Goal: Transaction & Acquisition: Subscribe to service/newsletter

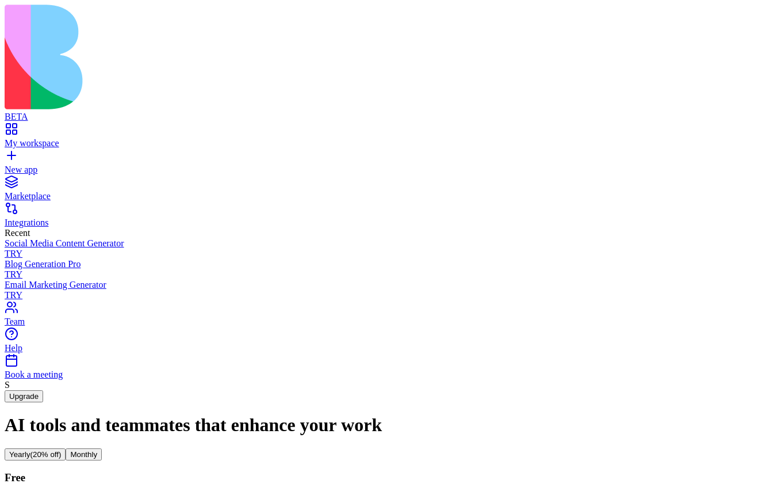
click at [102, 448] on button "Monthly" at bounding box center [84, 454] width 36 height 12
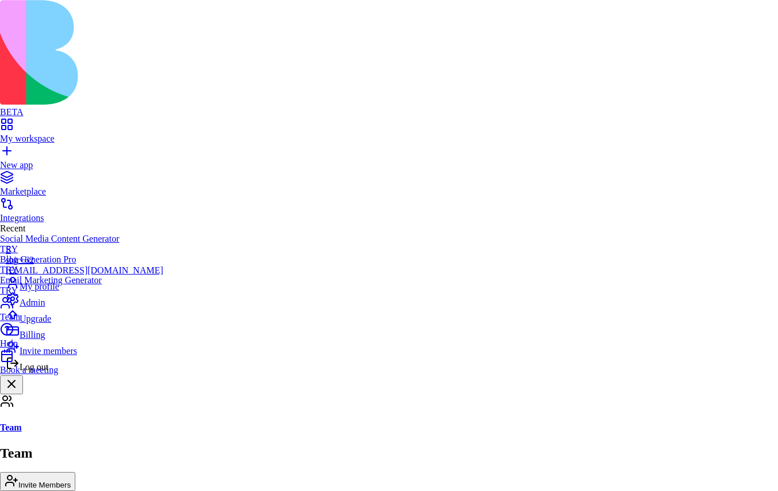
click at [45, 339] on span "Billing" at bounding box center [32, 335] width 25 height 10
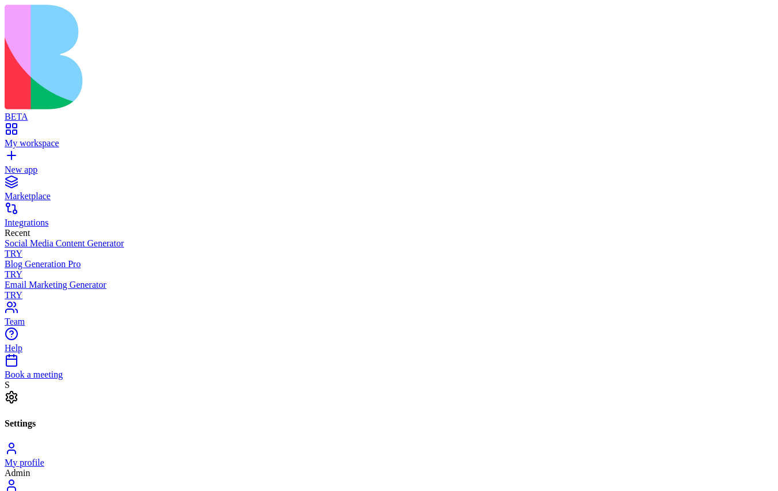
click at [18, 390] on div "S" at bounding box center [389, 385] width 769 height 10
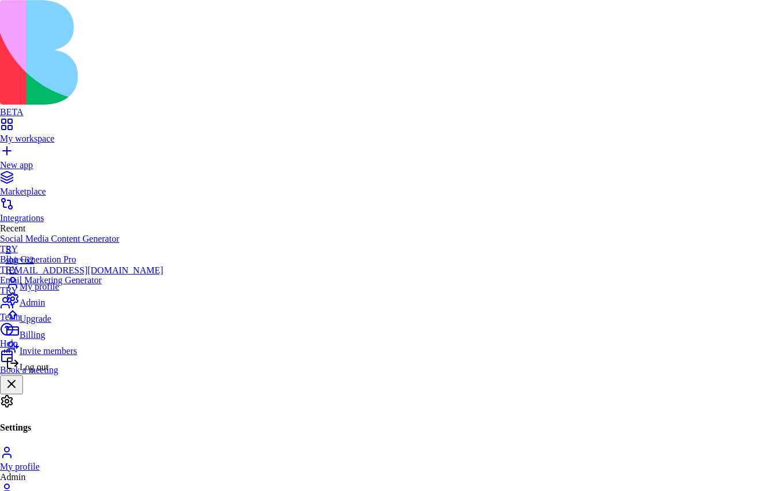
click at [48, 372] on span "Log out" at bounding box center [34, 367] width 29 height 10
